Goal: Task Accomplishment & Management: Manage account settings

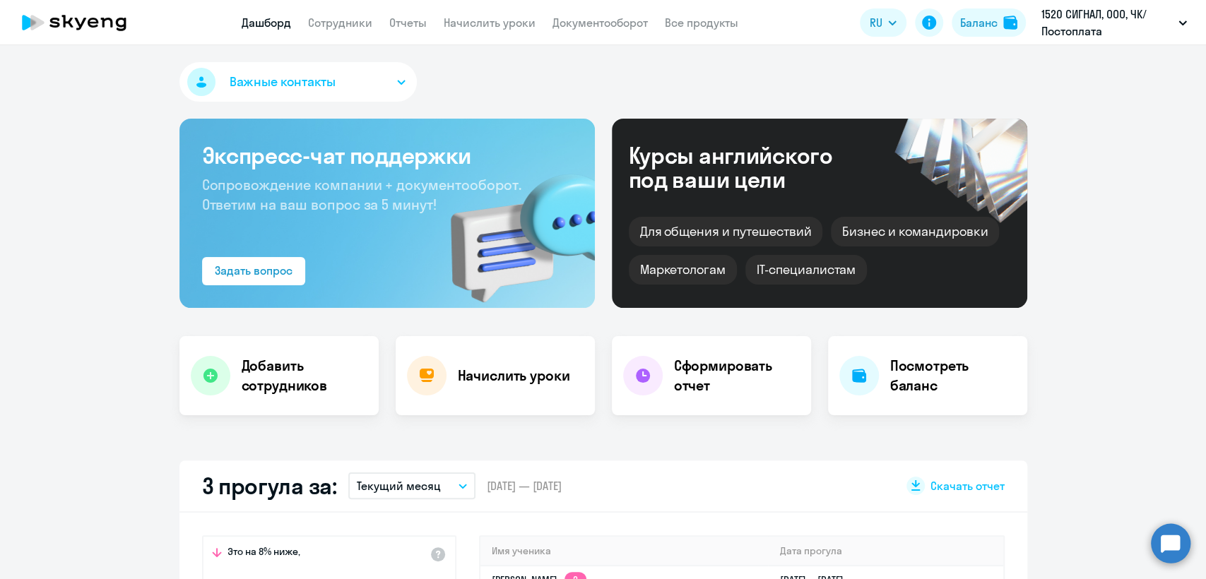
click at [358, 34] on app-header "Дашборд Сотрудники Отчеты Начислить уроки Документооборот Все продукты Дашборд …" at bounding box center [603, 22] width 1206 height 45
click at [353, 27] on link "Сотрудники" at bounding box center [340, 23] width 64 height 14
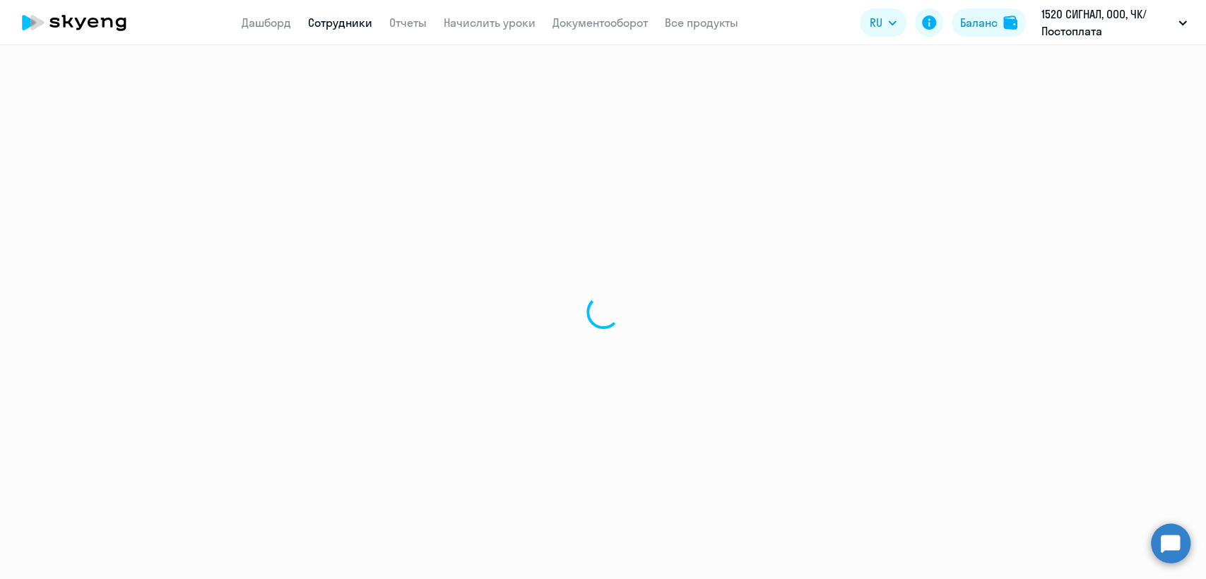
select select "30"
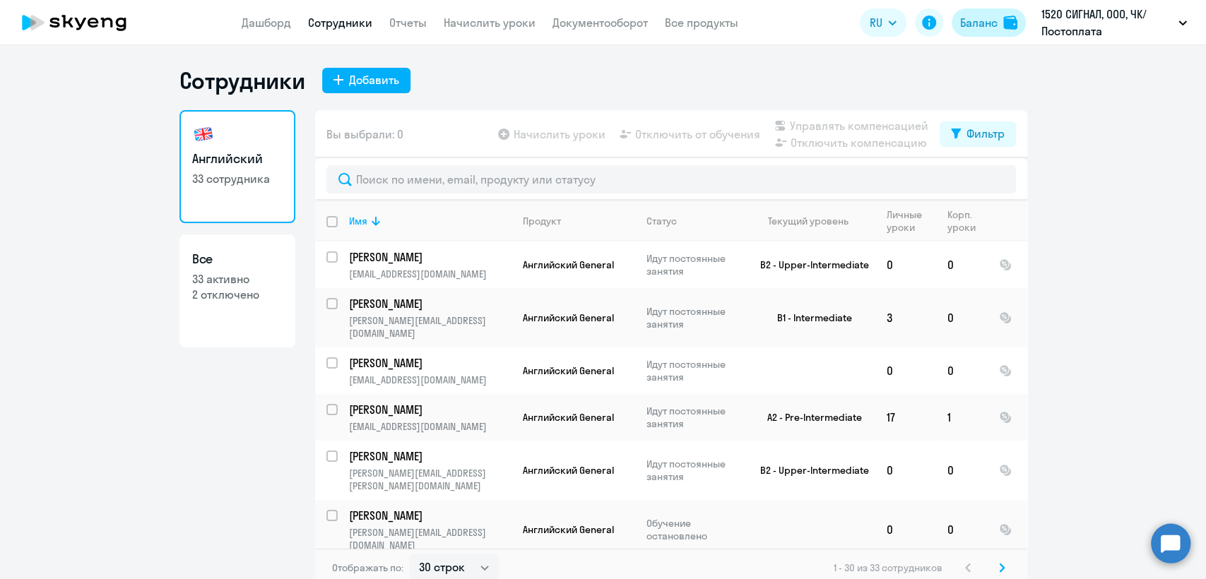
click at [998, 16] on button "Баланс" at bounding box center [989, 22] width 74 height 28
select select "english_adult_not_native_speaker"
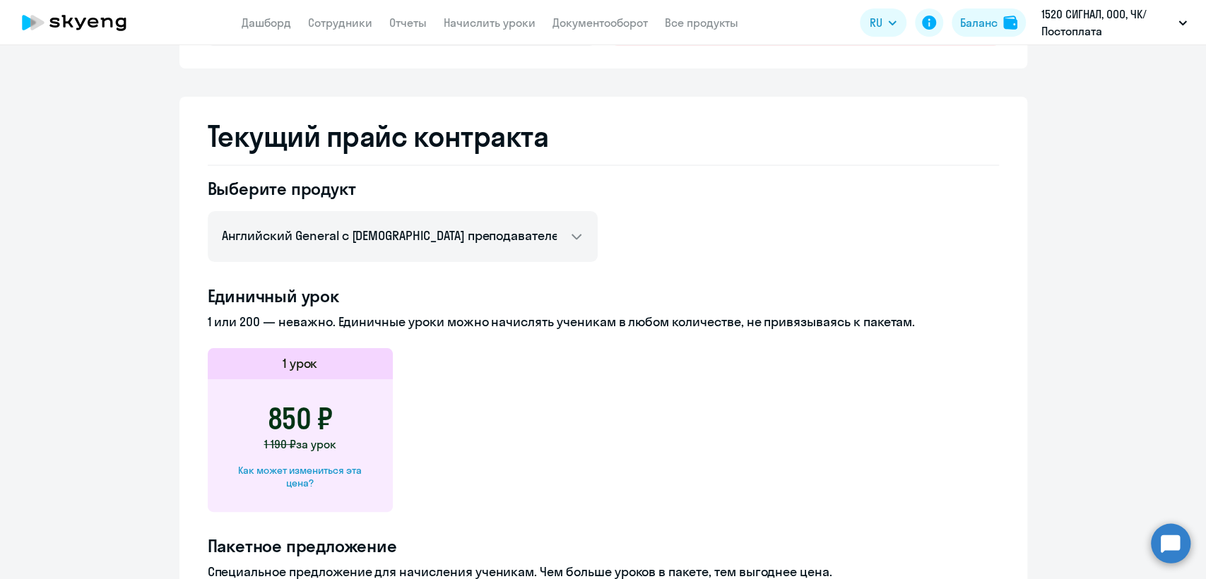
scroll to position [471, 0]
